Goal: Task Accomplishment & Management: Complete application form

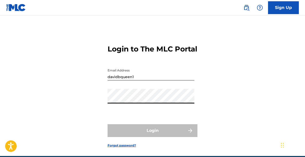
type input "[EMAIL_ADDRESS][DOMAIN_NAME]"
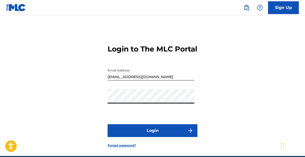
click at [153, 137] on button "Login" at bounding box center [152, 130] width 90 height 13
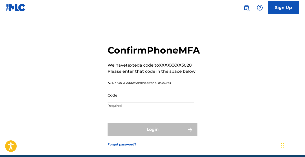
click at [136, 103] on input "Code" at bounding box center [150, 95] width 87 height 15
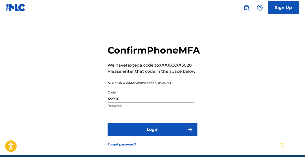
type input "122738"
click at [166, 136] on button "Login" at bounding box center [152, 129] width 90 height 13
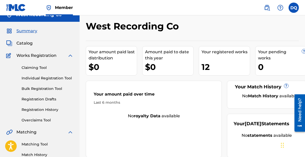
scroll to position [14, 0]
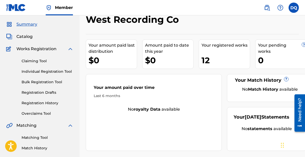
click at [29, 35] on span "Catalog" at bounding box center [24, 37] width 16 height 6
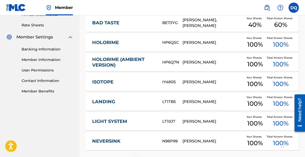
scroll to position [237, 0]
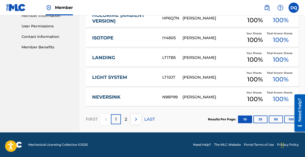
click at [127, 120] on div "2" at bounding box center [126, 119] width 10 height 10
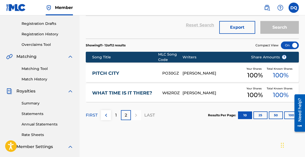
scroll to position [89, 0]
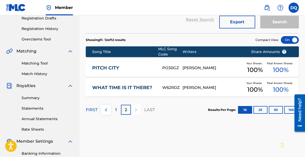
click at [114, 114] on div "1" at bounding box center [116, 110] width 10 height 10
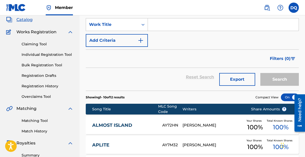
scroll to position [0, 0]
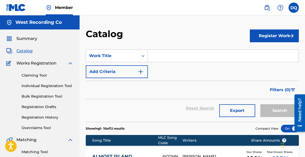
click at [278, 37] on button "Register Work" at bounding box center [274, 36] width 49 height 13
click at [267, 52] on link "Individual" at bounding box center [274, 52] width 49 height 12
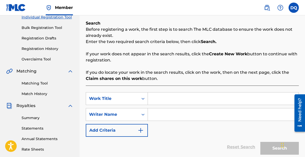
scroll to position [83, 0]
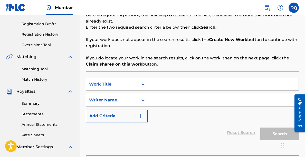
click at [165, 86] on input "Search Form" at bounding box center [223, 84] width 151 height 12
type input "Havn"
click at [169, 99] on input "Search Form" at bounding box center [223, 100] width 151 height 12
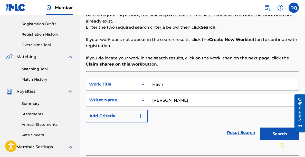
type input "[PERSON_NAME]"
click at [123, 115] on button "Add Criteria" at bounding box center [117, 116] width 62 height 13
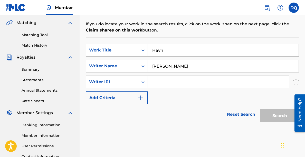
scroll to position [125, 0]
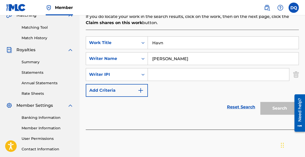
click at [170, 72] on input "Search Form" at bounding box center [218, 74] width 141 height 12
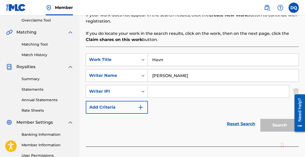
scroll to position [156, 0]
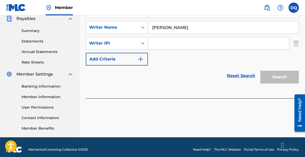
click at [165, 38] on input "Search Form" at bounding box center [218, 43] width 141 height 12
paste input "1240981657"
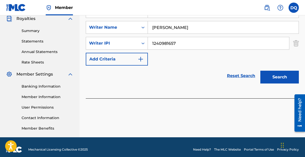
type input "1240981657"
click at [271, 75] on button "Search" at bounding box center [279, 77] width 38 height 13
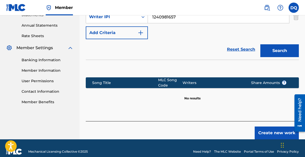
click at [266, 131] on button "Create new work" at bounding box center [276, 133] width 44 height 13
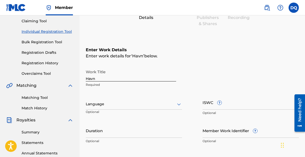
scroll to position [48, 0]
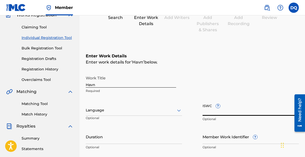
click at [211, 107] on input "ISWC ?" at bounding box center [250, 108] width 96 height 15
paste input "T3344143671"
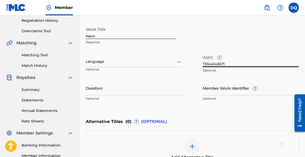
scroll to position [101, 0]
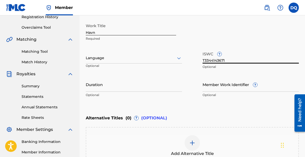
type input "T3344143671"
click at [125, 82] on input "Duration" at bounding box center [134, 84] width 96 height 15
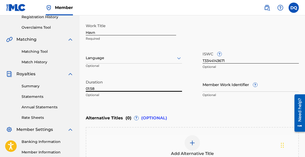
type input "01:58"
click at [230, 86] on input "Member Work Identifier ?" at bounding box center [250, 84] width 96 height 15
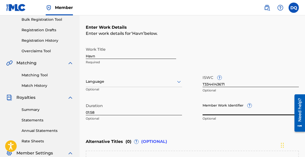
scroll to position [74, 0]
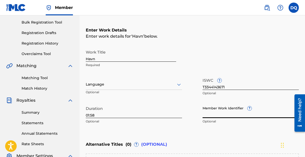
click at [177, 87] on icon at bounding box center [179, 85] width 6 height 6
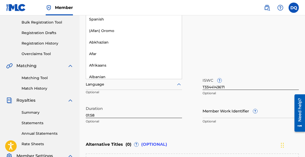
click at [198, 68] on div "Work Title Havn Required" at bounding box center [192, 58] width 213 height 23
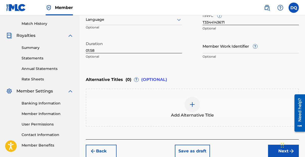
scroll to position [159, 0]
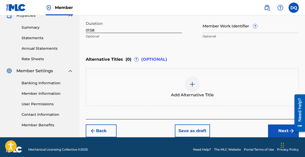
click at [278, 133] on button "Next" at bounding box center [283, 131] width 31 height 13
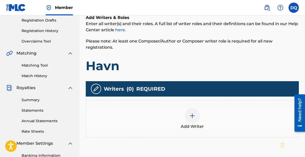
scroll to position [102, 0]
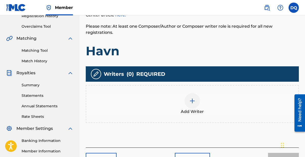
click at [191, 98] on img at bounding box center [192, 101] width 6 height 6
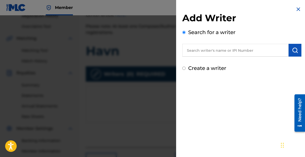
click at [205, 52] on input "text" at bounding box center [235, 50] width 106 height 13
paste input "T3344143671"
type input "T3344143671"
click at [292, 50] on img "submit" at bounding box center [295, 50] width 6 height 6
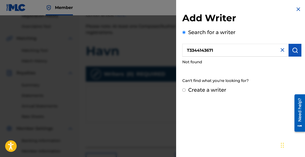
drag, startPoint x: 224, startPoint y: 50, endPoint x: 171, endPoint y: 49, distance: 53.4
click at [171, 49] on div "Add Writer Search for a writer T3344143671 Not found Can't find what you're loo…" at bounding box center [152, 86] width 305 height 142
paste input "1240981657"
click at [294, 54] on button "submit" at bounding box center [294, 50] width 13 height 13
drag, startPoint x: 225, startPoint y: 52, endPoint x: 183, endPoint y: 49, distance: 41.7
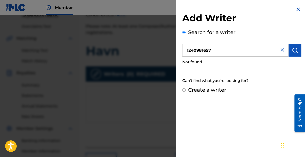
click at [183, 49] on input "1240981657" at bounding box center [235, 50] width 106 height 13
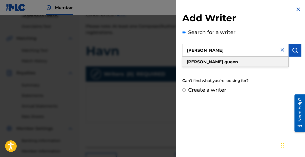
click at [195, 60] on strong "[PERSON_NAME]" at bounding box center [204, 62] width 37 height 5
type input "[PERSON_NAME]"
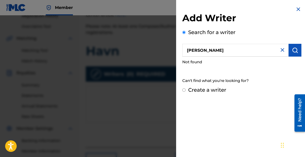
drag, startPoint x: 222, startPoint y: 53, endPoint x: 179, endPoint y: 52, distance: 43.4
click at [179, 52] on div "Add Writer Search for a writer [PERSON_NAME] Not found Can't find what you're l…" at bounding box center [241, 50] width 131 height 100
click at [183, 90] on input "Create a writer" at bounding box center [183, 90] width 3 height 3
radio input "false"
radio input "true"
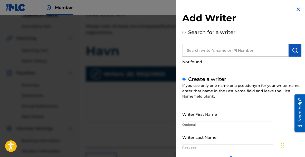
scroll to position [25, 0]
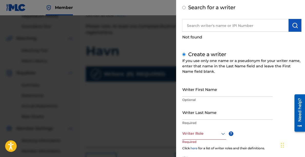
click at [213, 91] on input "Writer First Name" at bounding box center [227, 89] width 90 height 15
type input "[PERSON_NAME]"
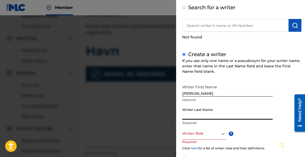
click at [194, 108] on input "Writer Last Name" at bounding box center [227, 112] width 90 height 15
type input "Queen"
click at [194, 134] on div at bounding box center [204, 134] width 44 height 6
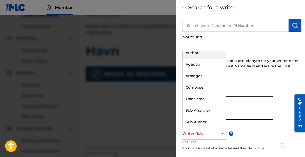
scroll to position [0, 0]
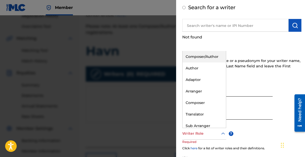
click at [210, 57] on div "Composer/Author" at bounding box center [203, 57] width 43 height 12
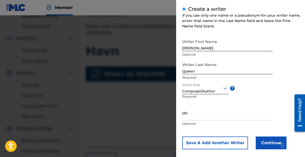
scroll to position [76, 0]
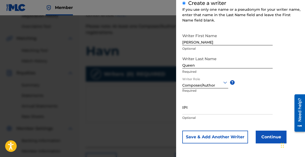
click at [197, 107] on input "IPI" at bounding box center [227, 107] width 90 height 15
paste input "1240981657"
type input "1240981657"
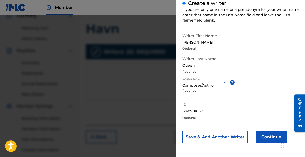
scroll to position [126, 0]
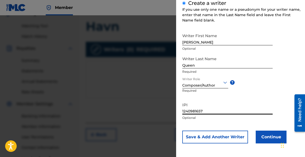
click at [267, 138] on button "Continue" at bounding box center [271, 137] width 31 height 13
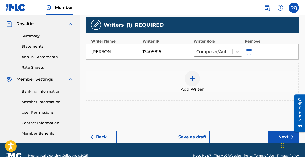
scroll to position [155, 0]
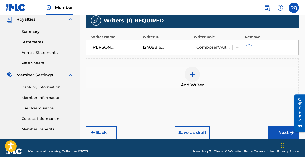
click at [276, 131] on button "Next" at bounding box center [283, 132] width 31 height 13
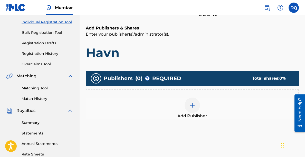
scroll to position [101, 0]
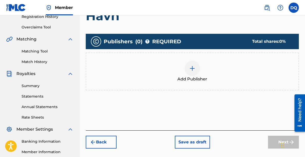
click at [188, 74] on div at bounding box center [191, 68] width 15 height 15
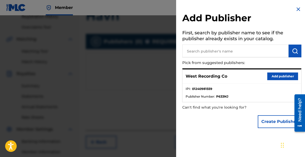
click at [204, 50] on input "text" at bounding box center [235, 51] width 106 height 13
click at [281, 76] on button "Add publisher" at bounding box center [282, 77] width 31 height 8
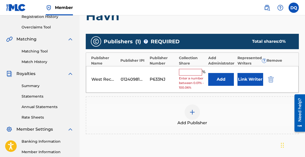
click at [192, 71] on input "text" at bounding box center [190, 72] width 23 height 7
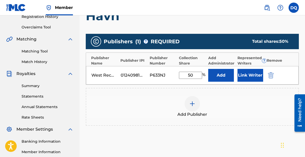
type input "50"
click at [250, 75] on button "Link Writer" at bounding box center [250, 75] width 26 height 13
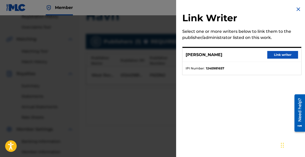
click at [285, 53] on button "Link writer" at bounding box center [282, 55] width 31 height 8
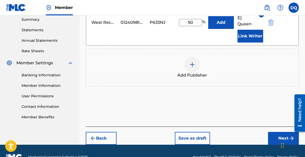
click at [274, 132] on button "Next" at bounding box center [283, 138] width 31 height 13
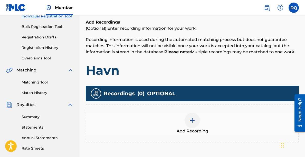
scroll to position [96, 0]
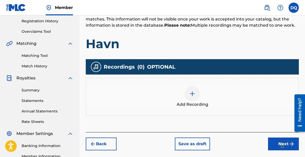
click at [190, 93] on img at bounding box center [192, 94] width 6 height 6
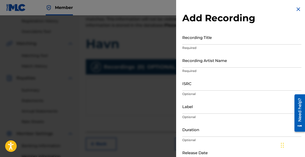
scroll to position [4, 0]
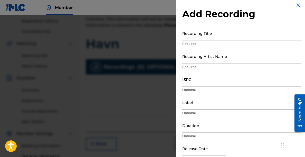
click at [205, 37] on input "Recording Title" at bounding box center [241, 33] width 119 height 15
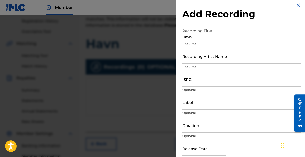
type input "Havn"
click at [210, 58] on input "Recording Artist Name" at bounding box center [241, 56] width 119 height 15
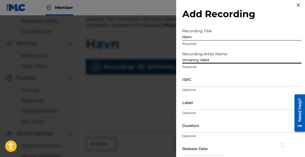
type input "Uncanny Valet"
click at [203, 80] on input "ISRC" at bounding box center [241, 79] width 119 height 15
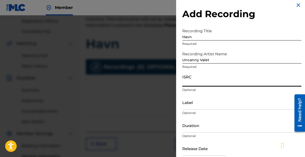
paste input "QZZ8A2513900"
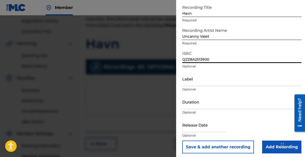
scroll to position [30, 0]
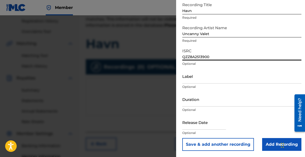
type input "QZZ8A2513900"
click at [207, 78] on input "Label" at bounding box center [241, 76] width 119 height 15
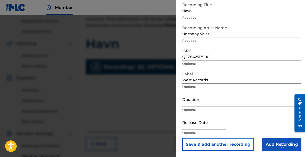
type input "West Records"
click at [215, 102] on input "Duration" at bounding box center [241, 99] width 119 height 15
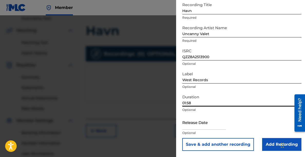
scroll to position [113, 0]
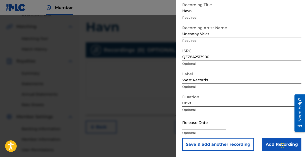
type input "01:58"
click at [205, 122] on input "text" at bounding box center [204, 122] width 44 height 15
select select "7"
select select "2025"
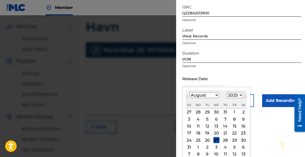
scroll to position [75, 0]
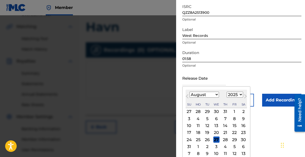
click at [234, 133] on div "22" at bounding box center [234, 133] width 6 height 6
type input "[DATE]"
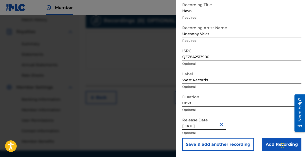
scroll to position [161, 0]
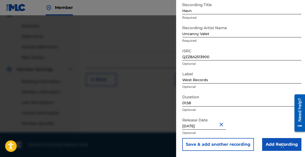
click at [267, 147] on input "Add Recording" at bounding box center [281, 144] width 39 height 13
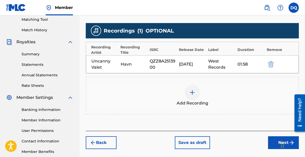
click at [274, 145] on button "Next" at bounding box center [283, 142] width 31 height 13
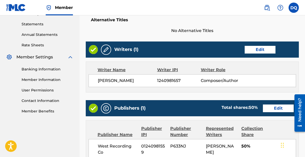
scroll to position [288, 0]
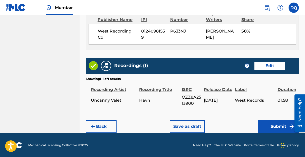
click at [263, 123] on button "Submit" at bounding box center [278, 126] width 41 height 13
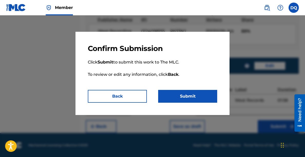
click at [195, 95] on button "Submit" at bounding box center [187, 96] width 59 height 13
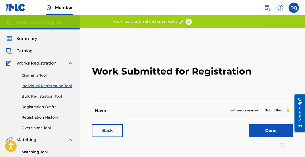
click at [264, 132] on link "Done" at bounding box center [271, 130] width 44 height 13
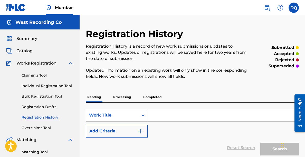
click at [30, 37] on span "Summary" at bounding box center [26, 39] width 21 height 6
